Goal: Check status: Check status

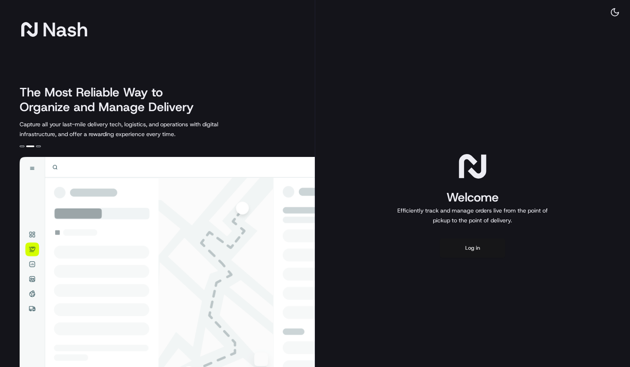
click at [474, 256] on button "Log in" at bounding box center [472, 248] width 65 height 20
